Goal: Task Accomplishment & Management: Use online tool/utility

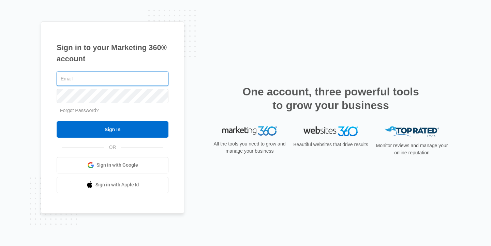
click at [129, 76] on input "text" at bounding box center [113, 79] width 112 height 14
type input "[EMAIL_ADDRESS][DOMAIN_NAME]"
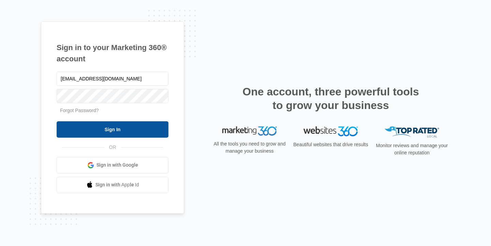
click at [134, 133] on input "Sign In" at bounding box center [113, 129] width 112 height 16
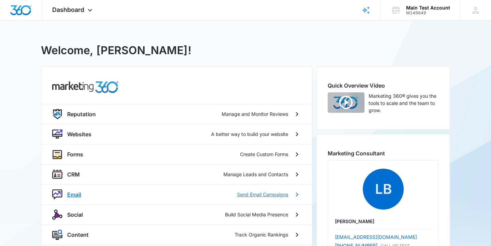
click at [84, 191] on div "Email Send Email Campaigns" at bounding box center [177, 195] width 221 height 8
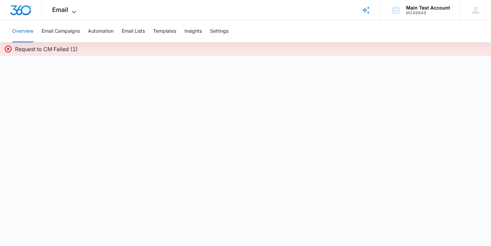
click at [75, 14] on icon at bounding box center [74, 12] width 8 height 8
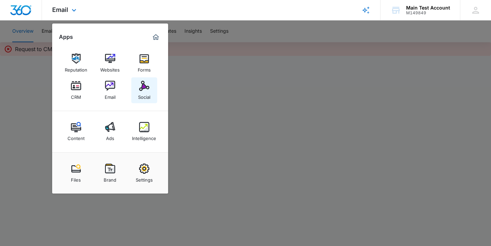
click at [141, 88] on img at bounding box center [144, 86] width 10 height 10
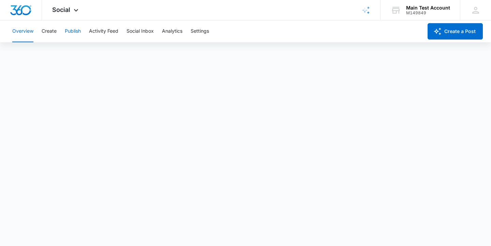
click at [66, 30] on button "Publish" at bounding box center [73, 31] width 16 height 22
click at [56, 53] on button "Schedules" at bounding box center [52, 52] width 23 height 19
